Goal: Find specific page/section: Find specific page/section

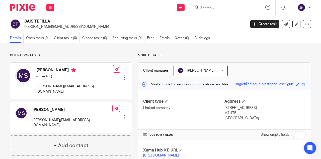
click at [204, 7] on input "Search" at bounding box center [222, 8] width 45 height 5
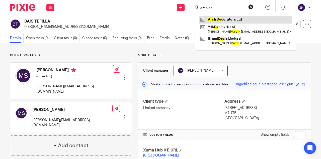
type input "arch de"
click at [216, 17] on link at bounding box center [245, 20] width 93 height 8
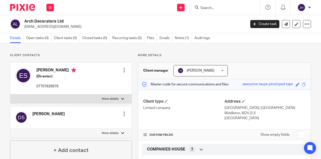
drag, startPoint x: 112, startPoint y: 104, endPoint x: 106, endPoint y: 23, distance: 80.9
click at [96, 97] on label "More details" at bounding box center [70, 98] width 121 height 9
click at [10, 94] on input "More details" at bounding box center [10, 94] width 0 height 0
checkbox input "true"
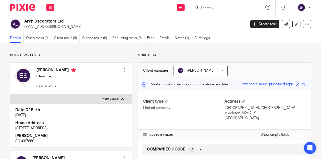
click at [19, 125] on h4 "Home Address" at bounding box center [70, 123] width 111 height 5
drag, startPoint x: 19, startPoint y: 125, endPoint x: 65, endPoint y: 126, distance: 46.1
click at [65, 126] on div "Home Address FLAT 47, DANESCROFT, NW4 2QH" at bounding box center [70, 126] width 111 height 11
click at [65, 128] on p "FLAT 47, DANESCROFT, NW4 2QH" at bounding box center [70, 128] width 111 height 5
drag, startPoint x: 65, startPoint y: 128, endPoint x: 0, endPoint y: 122, distance: 65.4
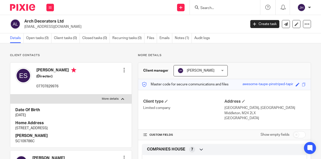
click at [17, 125] on div "Home Address FLAT 47, DANESCROFT, NW4 2QH" at bounding box center [70, 126] width 111 height 11
click at [29, 126] on p "FLAT 47, DANESCROFT, NW4 2QH" at bounding box center [70, 128] width 111 height 5
click at [21, 128] on p "FLAT 47, DANESCROFT, NW4 2QH" at bounding box center [70, 128] width 111 height 5
drag, startPoint x: 21, startPoint y: 128, endPoint x: 68, endPoint y: 127, distance: 47.1
click at [68, 127] on p "FLAT 47, DANESCROFT, NW4 2QH" at bounding box center [70, 128] width 111 height 5
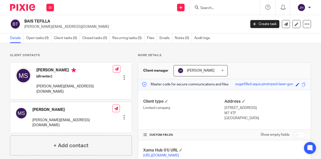
click at [217, 6] on input "Search" at bounding box center [222, 8] width 45 height 5
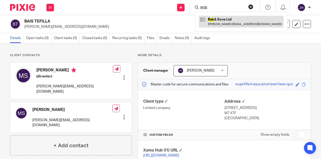
type input "BSB"
click at [219, 18] on link at bounding box center [241, 22] width 85 height 12
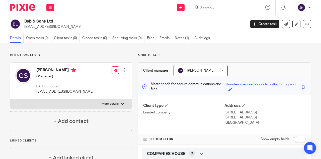
click at [27, 20] on h2 "Bsb & Sons Ltd" at bounding box center [111, 21] width 175 height 5
drag, startPoint x: 27, startPoint y: 20, endPoint x: 61, endPoint y: 11, distance: 35.3
click at [59, 20] on h2 "Bsb & Sons Ltd" at bounding box center [111, 21] width 175 height 5
copy div "Bsb & Sons Ltd"
